Goal: Information Seeking & Learning: Learn about a topic

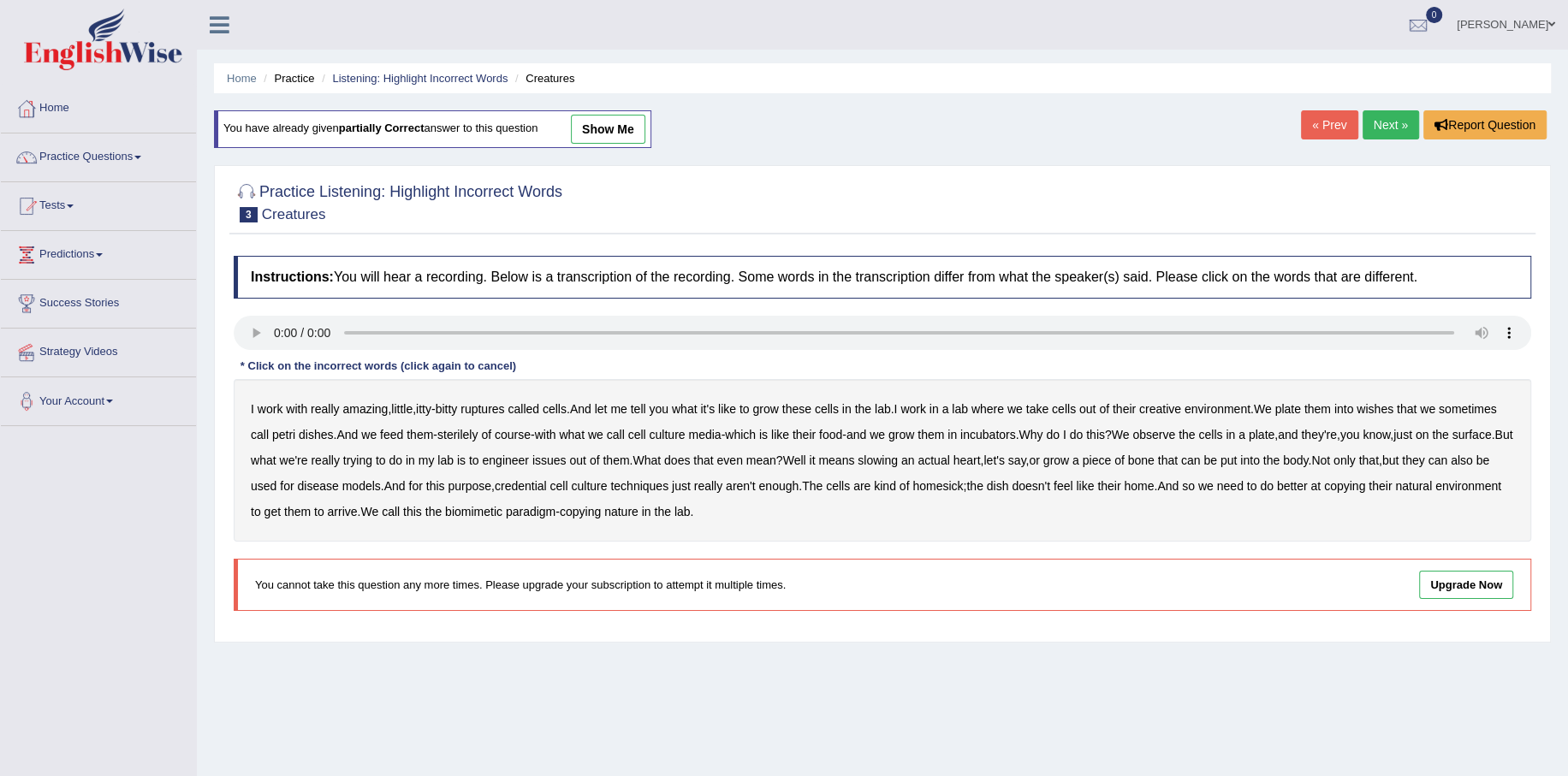
click at [492, 408] on b "ruptures" at bounding box center [482, 408] width 44 height 14
click at [1177, 408] on b "creative" at bounding box center [1160, 408] width 42 height 14
click at [1322, 170] on div "Practice Listening: Highlight Incorrect Words 3 Creatures Instructions: You wil…" at bounding box center [882, 404] width 1337 height 478
click at [1393, 408] on b "wishes" at bounding box center [1374, 408] width 36 height 14
click at [567, 459] on b "issues" at bounding box center [549, 460] width 35 height 14
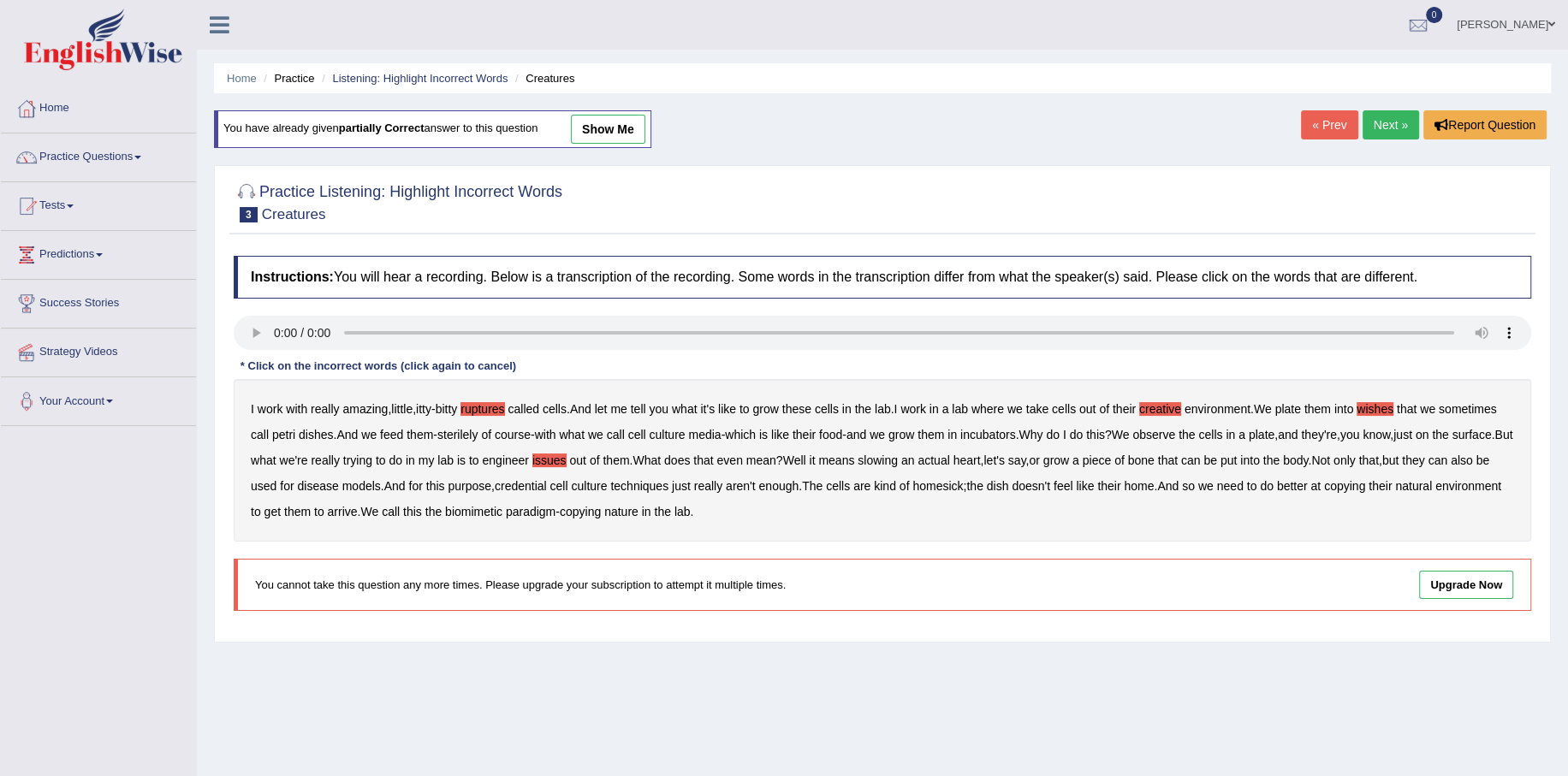
click at [898, 456] on b "slowing" at bounding box center [878, 460] width 40 height 14
click at [357, 508] on b "arrive" at bounding box center [342, 511] width 30 height 14
click at [619, 130] on link "show me" at bounding box center [608, 129] width 75 height 29
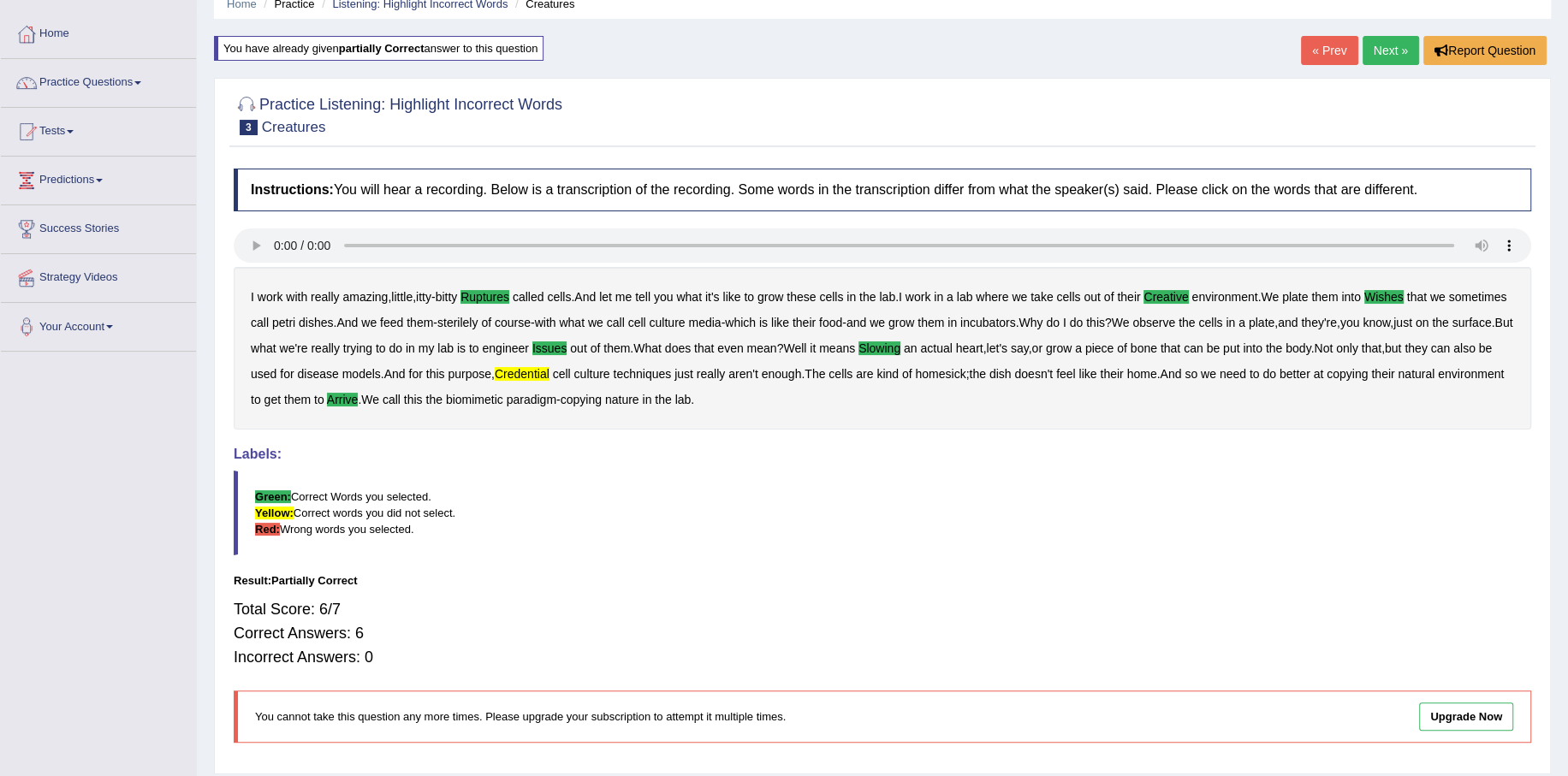
scroll to position [44, 0]
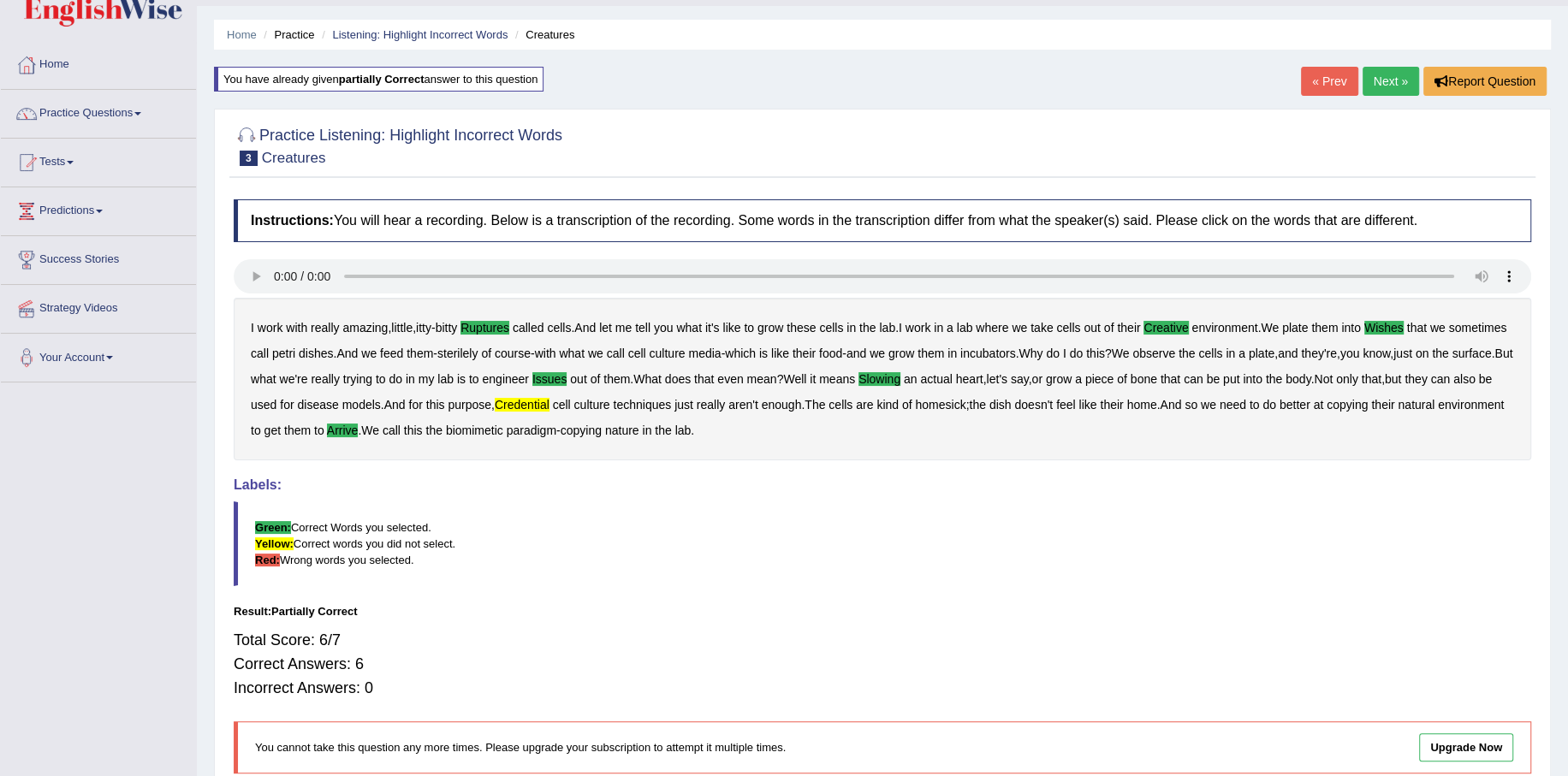
click at [1406, 75] on link "Next »" at bounding box center [1391, 81] width 56 height 29
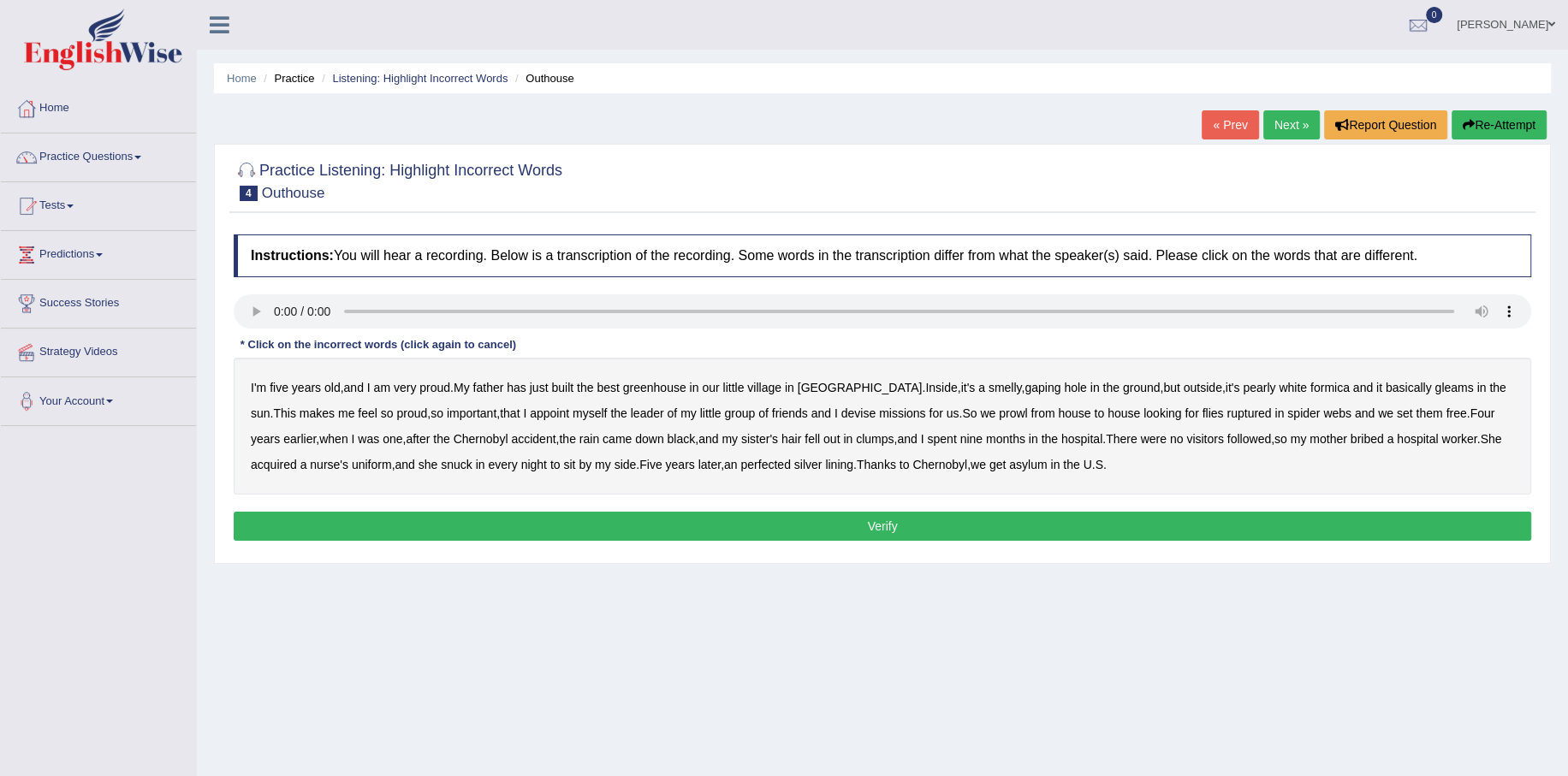
click at [668, 387] on b "greenhouse" at bounding box center [655, 388] width 64 height 14
click at [1385, 391] on b "basically" at bounding box center [1408, 388] width 46 height 14
click at [1227, 415] on b "ruptured" at bounding box center [1248, 413] width 45 height 14
click at [455, 439] on b "Chernobyl" at bounding box center [481, 438] width 55 height 14
click at [777, 466] on b "perfected" at bounding box center [765, 464] width 50 height 14
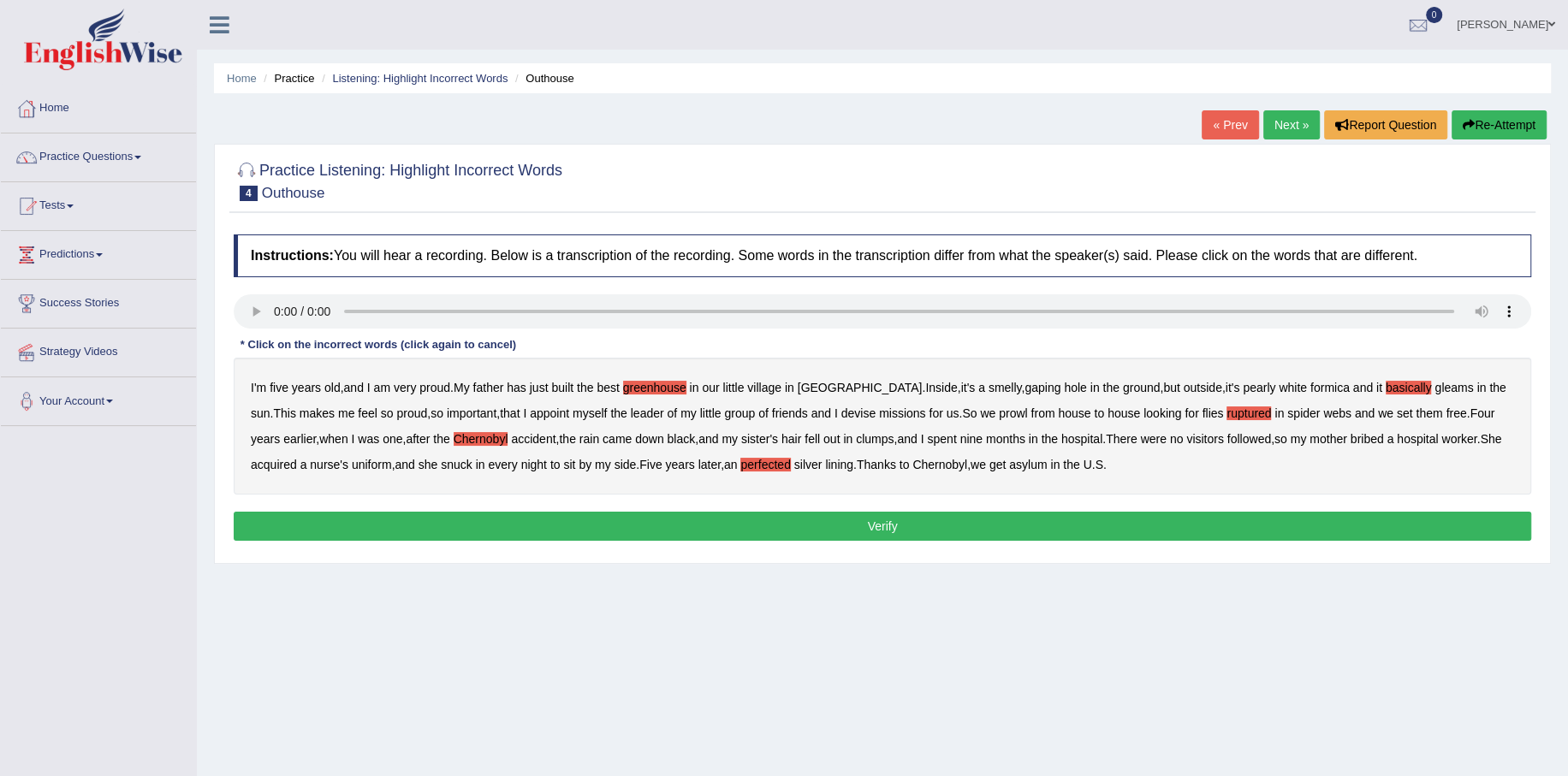
click at [899, 532] on button "Verify" at bounding box center [882, 527] width 1297 height 29
